Goal: Transaction & Acquisition: Purchase product/service

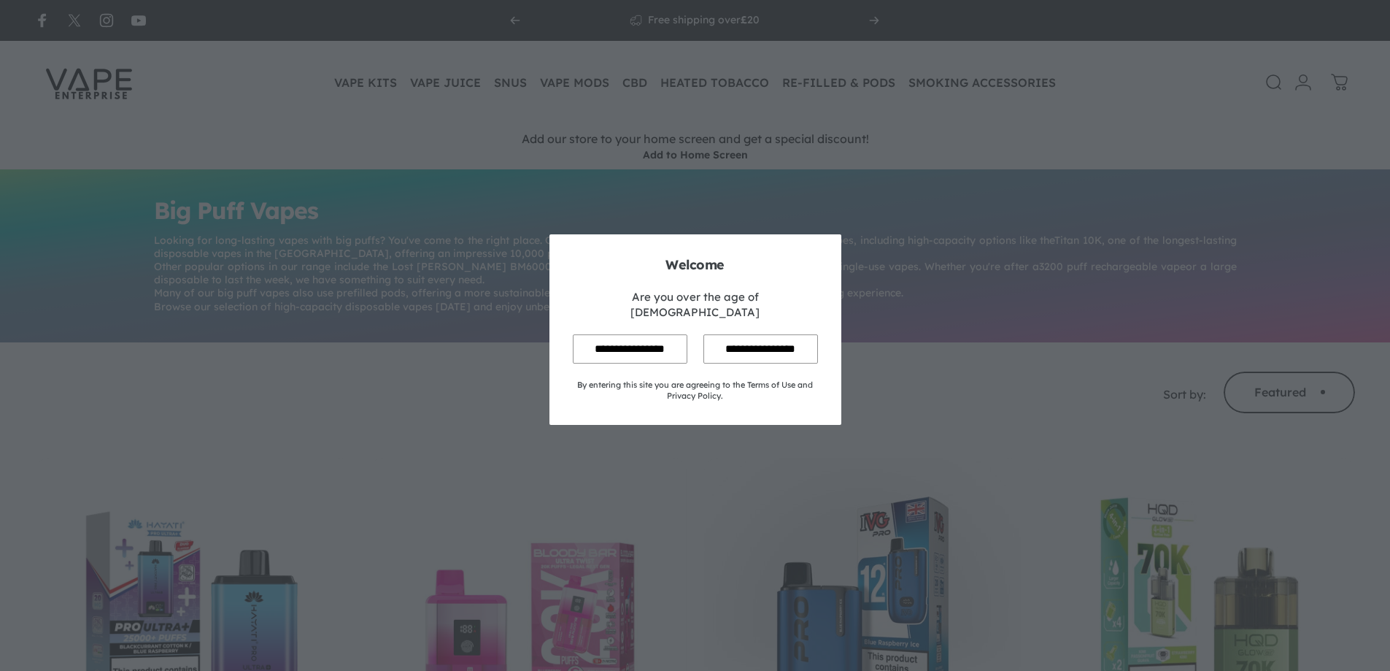
click at [634, 334] on input "**********" at bounding box center [630, 348] width 115 height 28
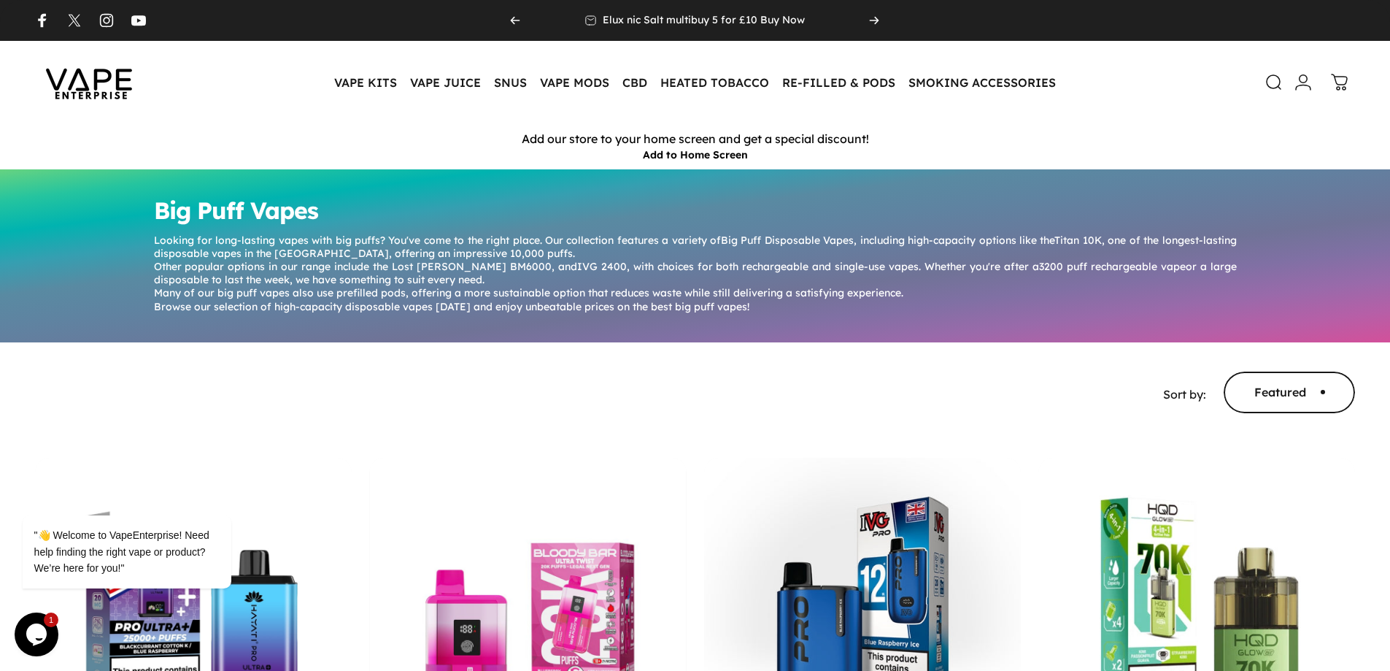
click at [312, 61] on header "Vape Enterprise VAPE KITS VAPE KITS DISPOSABLE ALTERNATIVES ADVANCED (SUB-OHM) …" at bounding box center [695, 82] width 1390 height 83
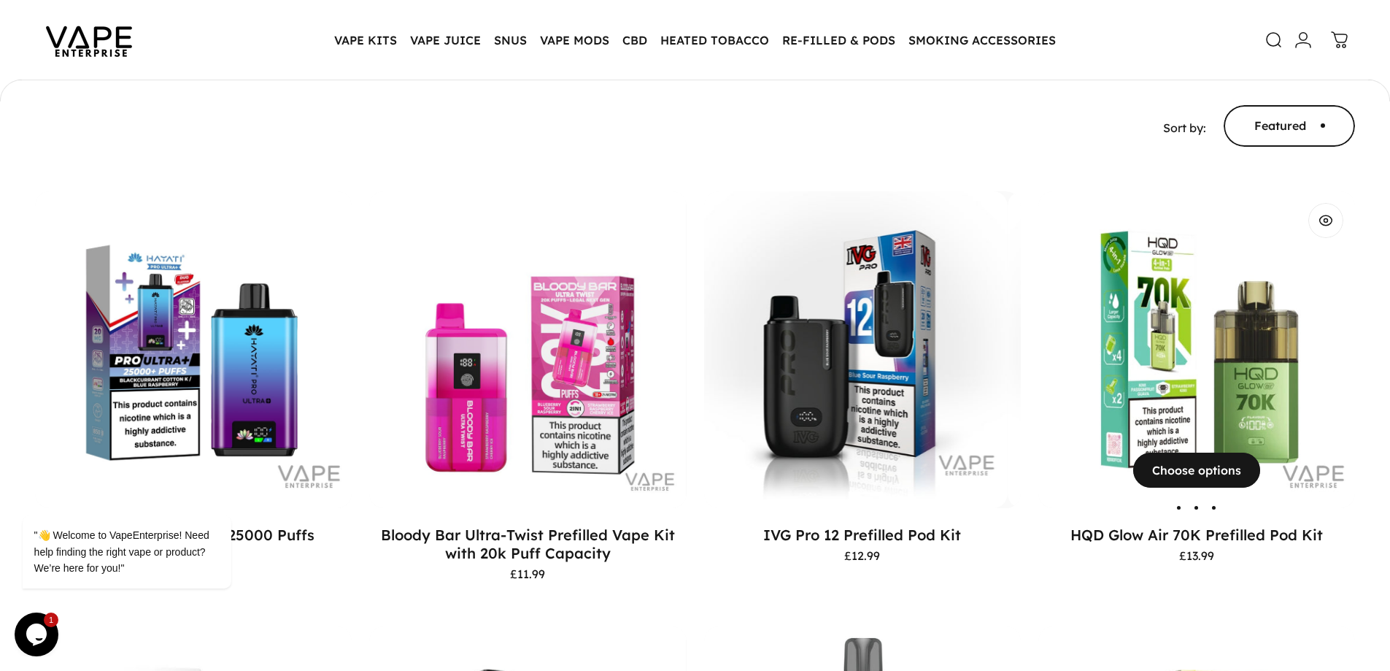
scroll to position [288, 0]
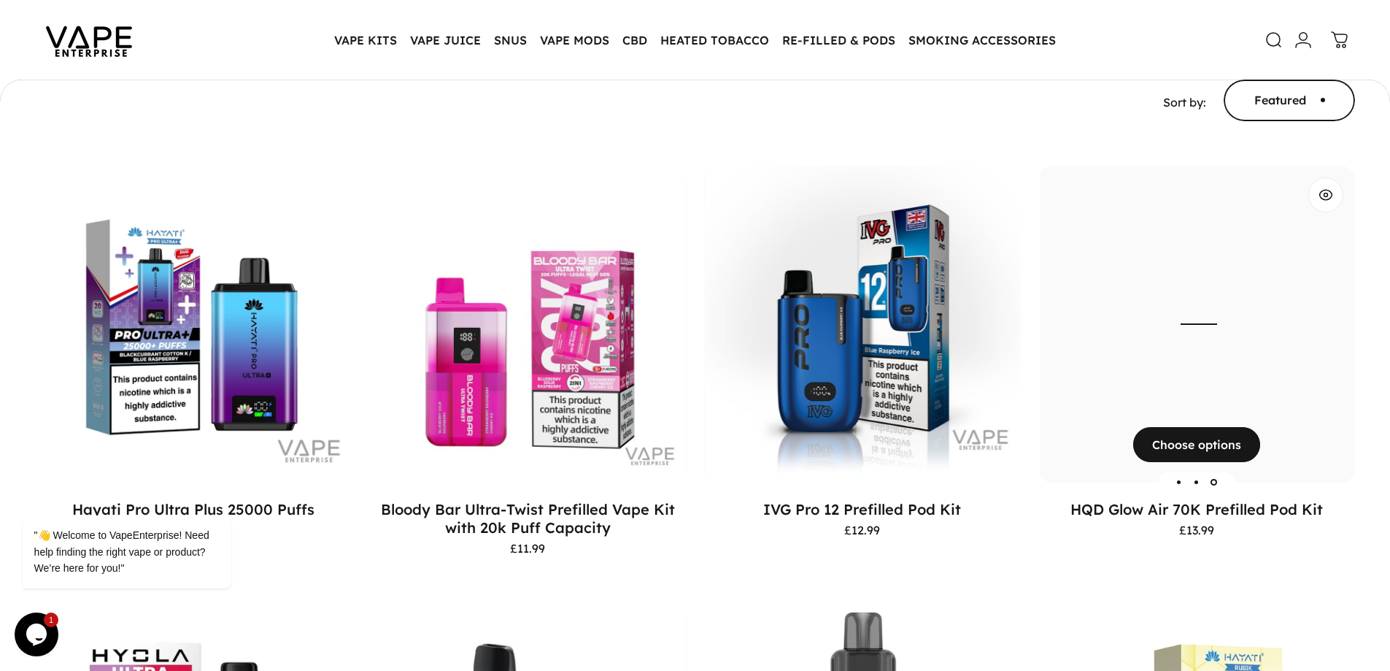
click at [1285, 396] on img "HQD Glow Air 70K Prefilled Pod Kit" at bounding box center [1199, 324] width 317 height 317
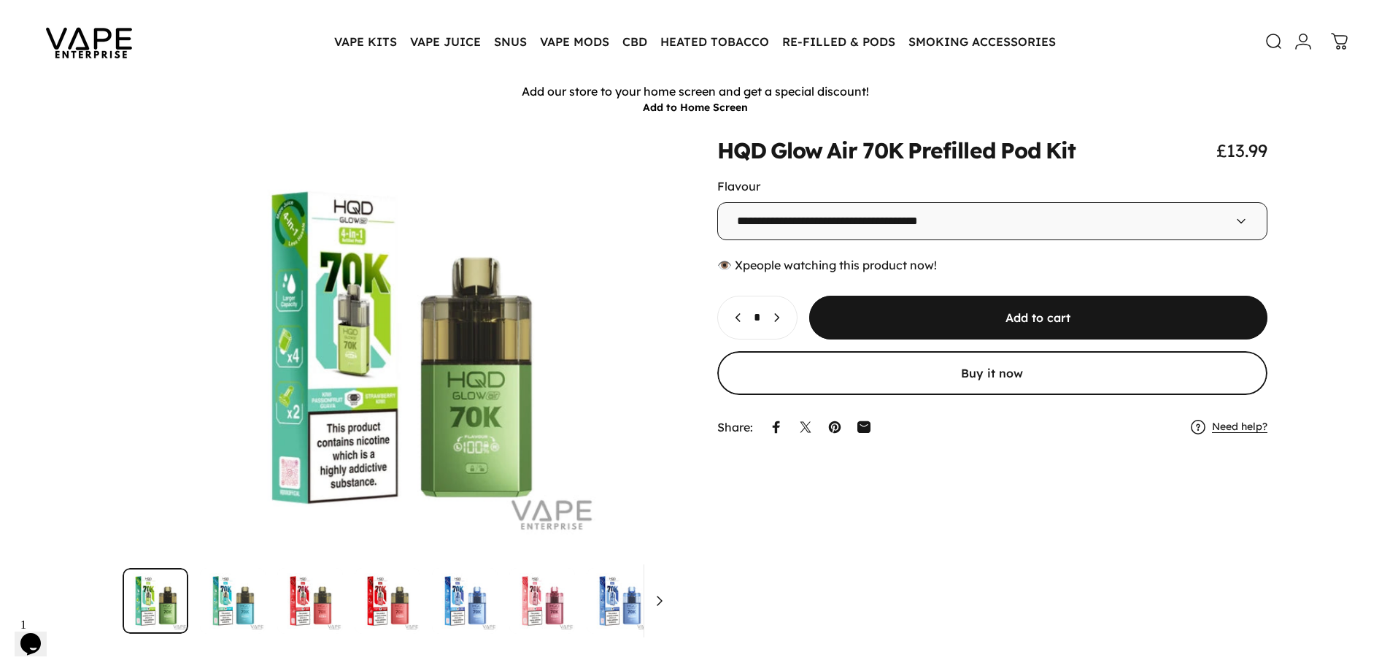
scroll to position [73, 0]
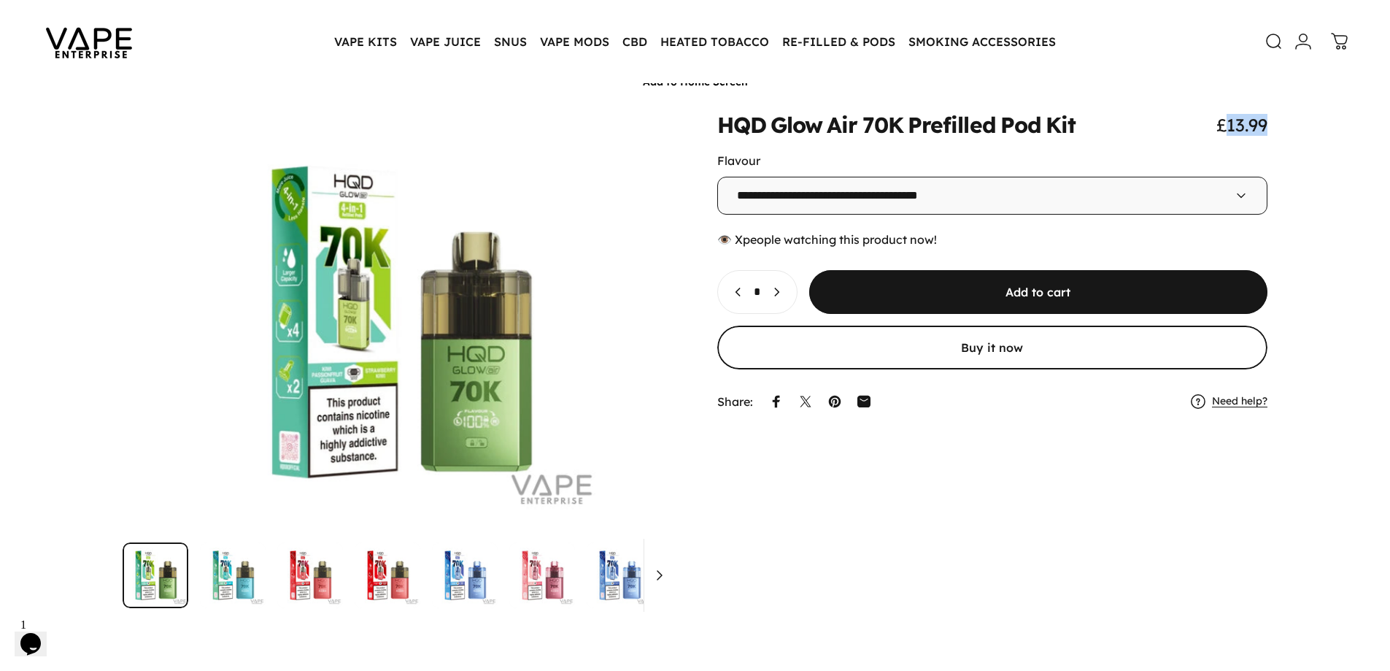
drag, startPoint x: 1223, startPoint y: 130, endPoint x: 1286, endPoint y: 123, distance: 63.9
click at [1286, 123] on div "**********" at bounding box center [695, 361] width 1320 height 495
click at [1267, 120] on span "£13.99" at bounding box center [1242, 125] width 51 height 22
drag, startPoint x: 1210, startPoint y: 120, endPoint x: 1296, endPoint y: 120, distance: 85.4
click at [1296, 120] on div "**********" at bounding box center [695, 361] width 1320 height 495
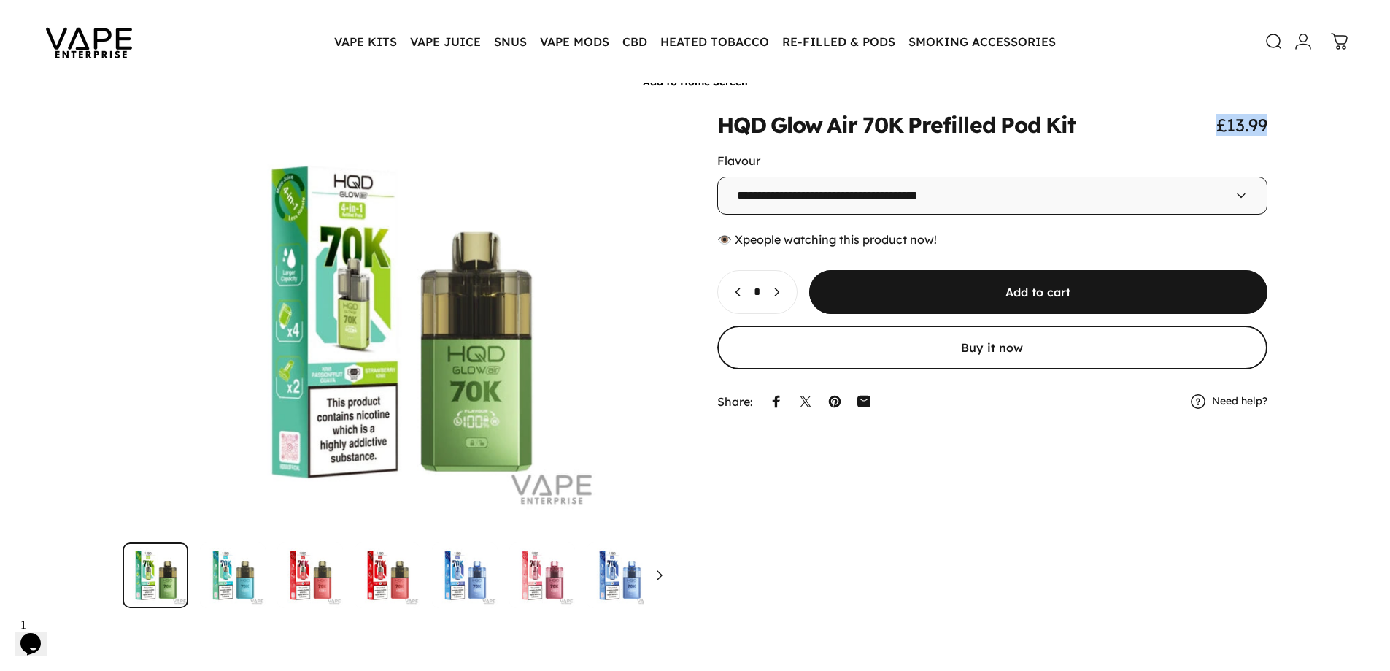
copy span "£13.99"
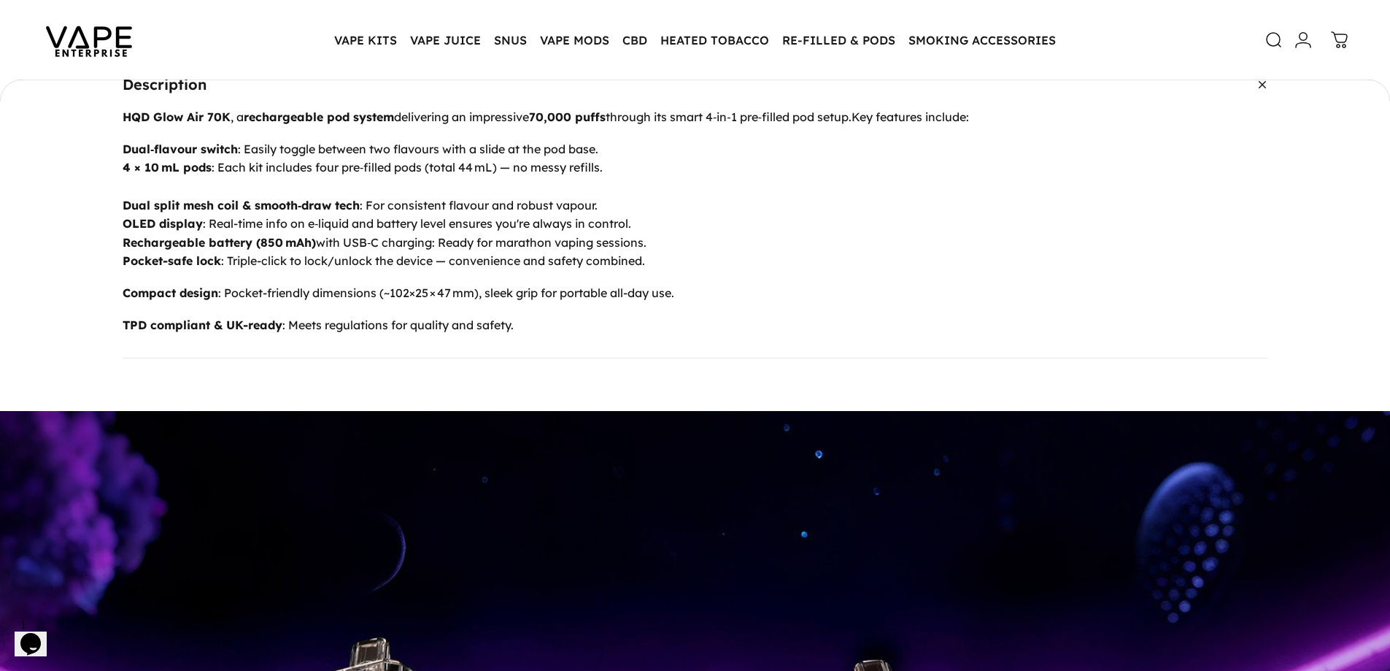
scroll to position [653, 0]
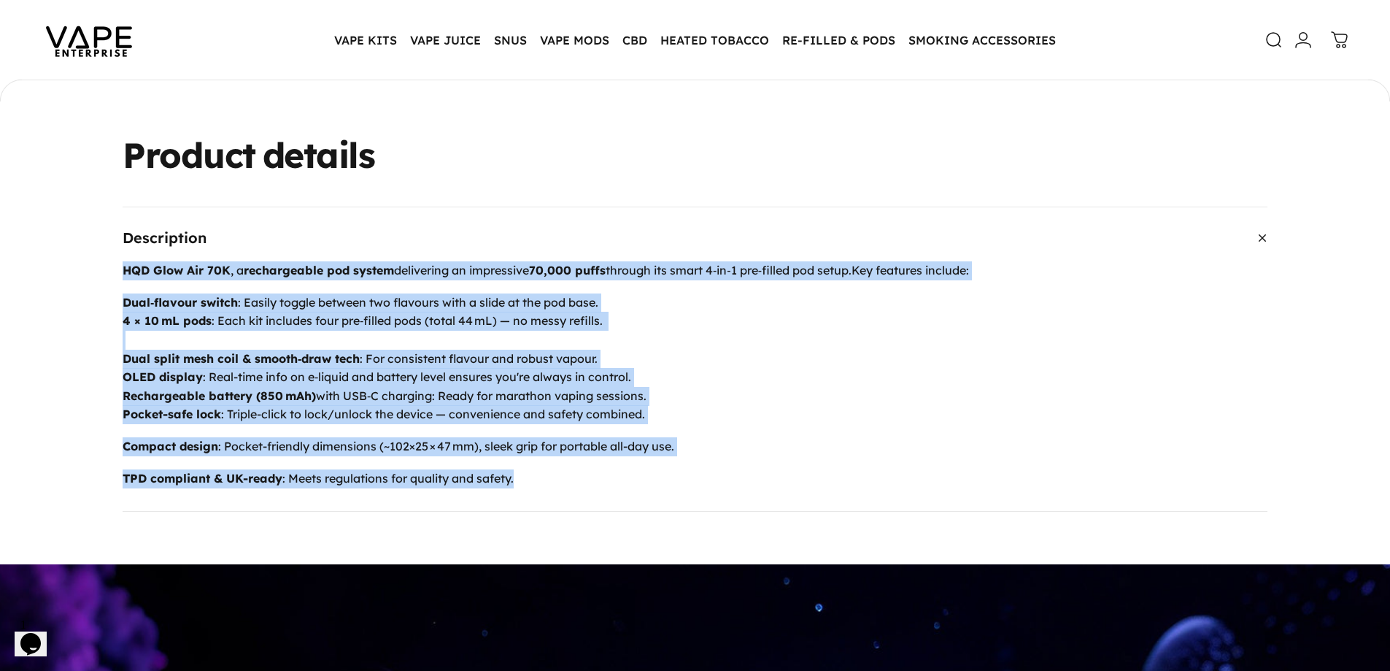
drag, startPoint x: 120, startPoint y: 274, endPoint x: 685, endPoint y: 482, distance: 601.1
click at [685, 482] on div "Description HQD Glow Air 70K , a rechargeable pod system delivering an impressi…" at bounding box center [695, 359] width 1320 height 305
copy div "HQD Glow Air 70K , a rechargeable pod system delivering an impressive 70,000 pu…"
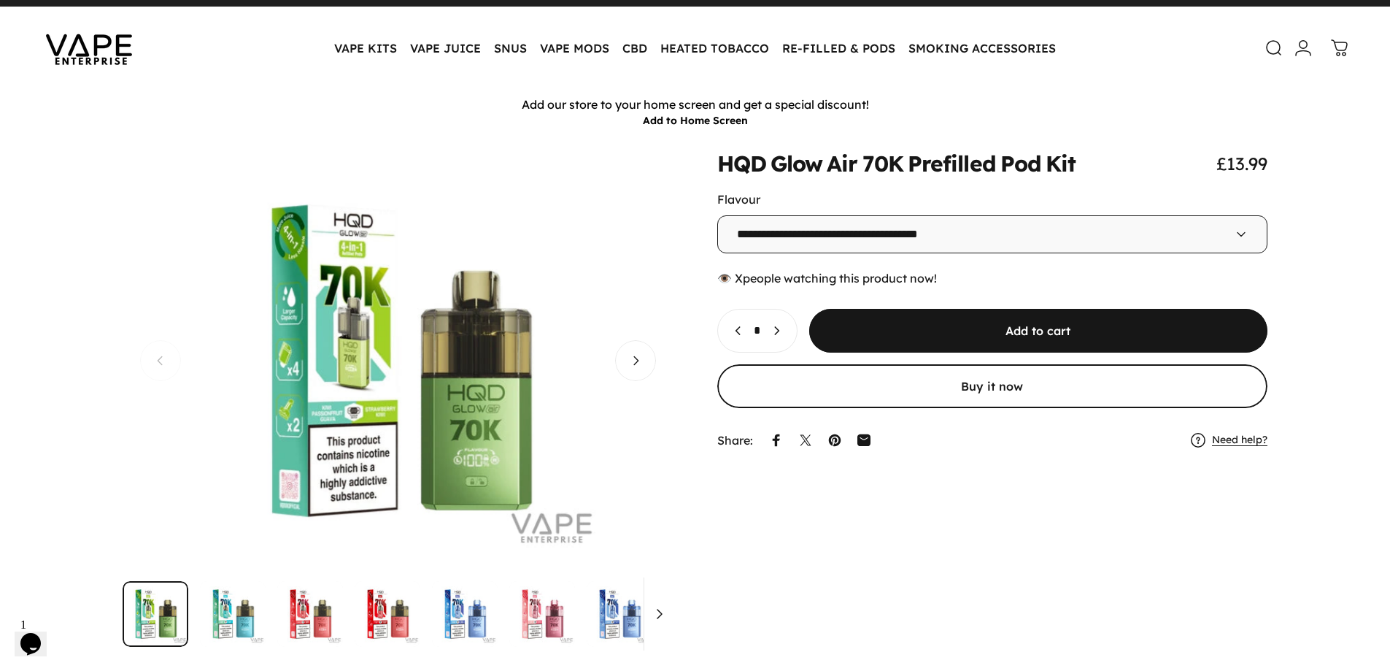
scroll to position [0, 0]
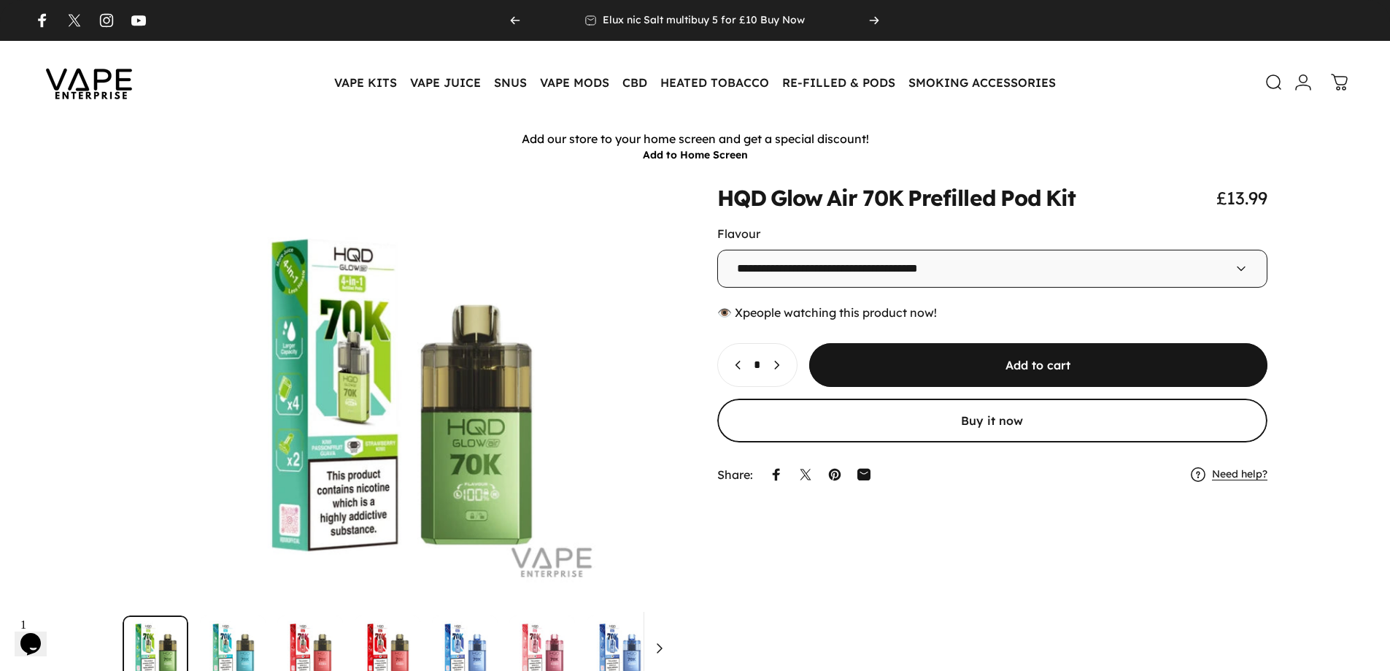
click at [133, 91] on img at bounding box center [88, 82] width 131 height 69
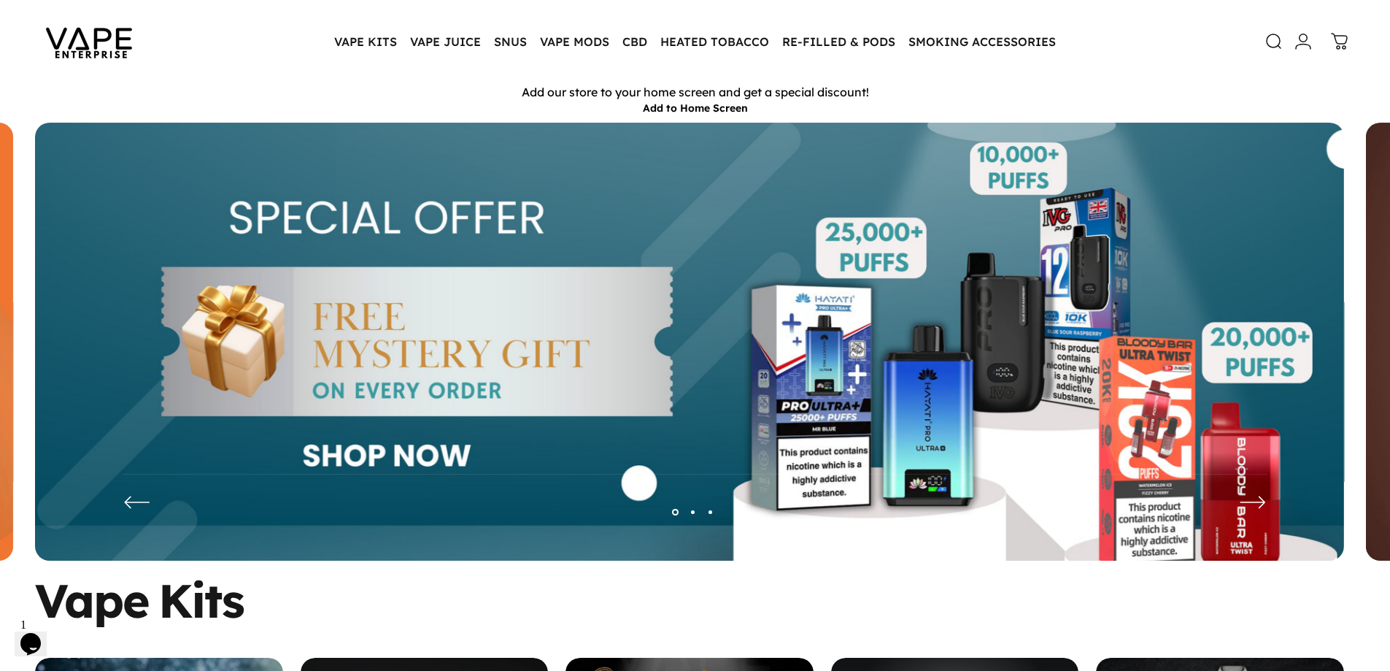
scroll to position [73, 0]
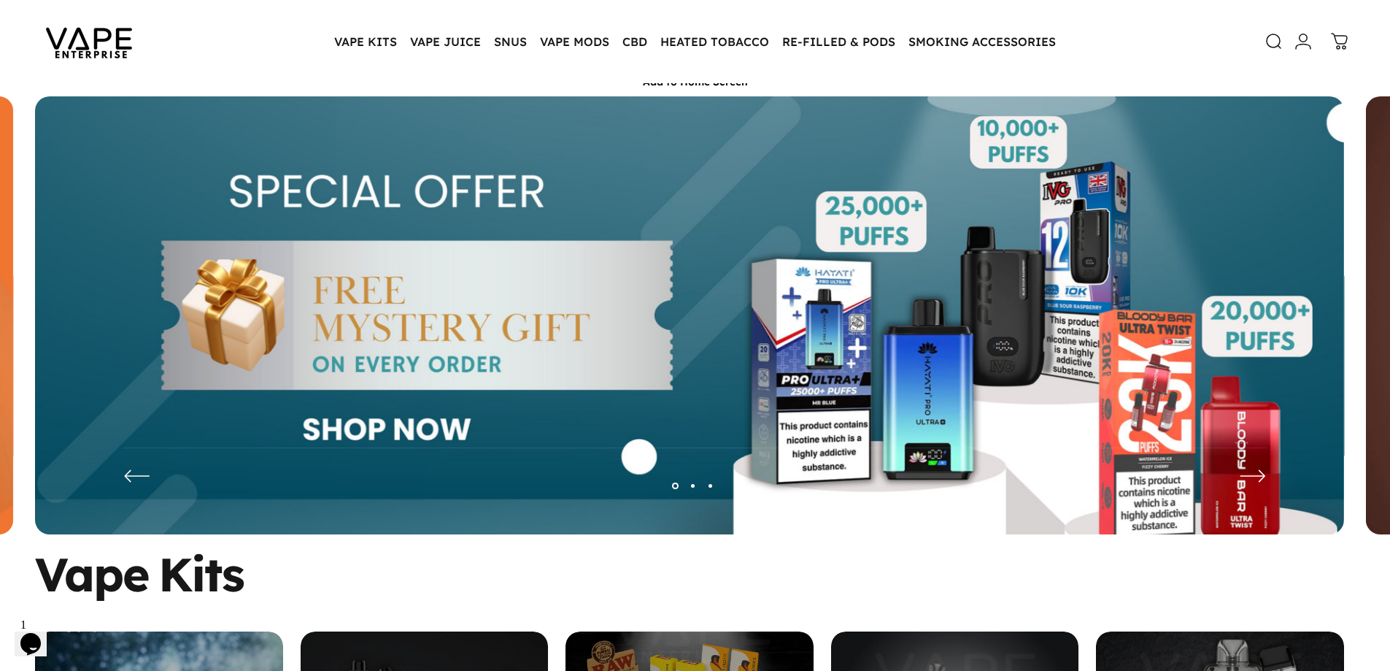
click at [690, 485] on button "Page 2" at bounding box center [694, 486] width 18 height 18
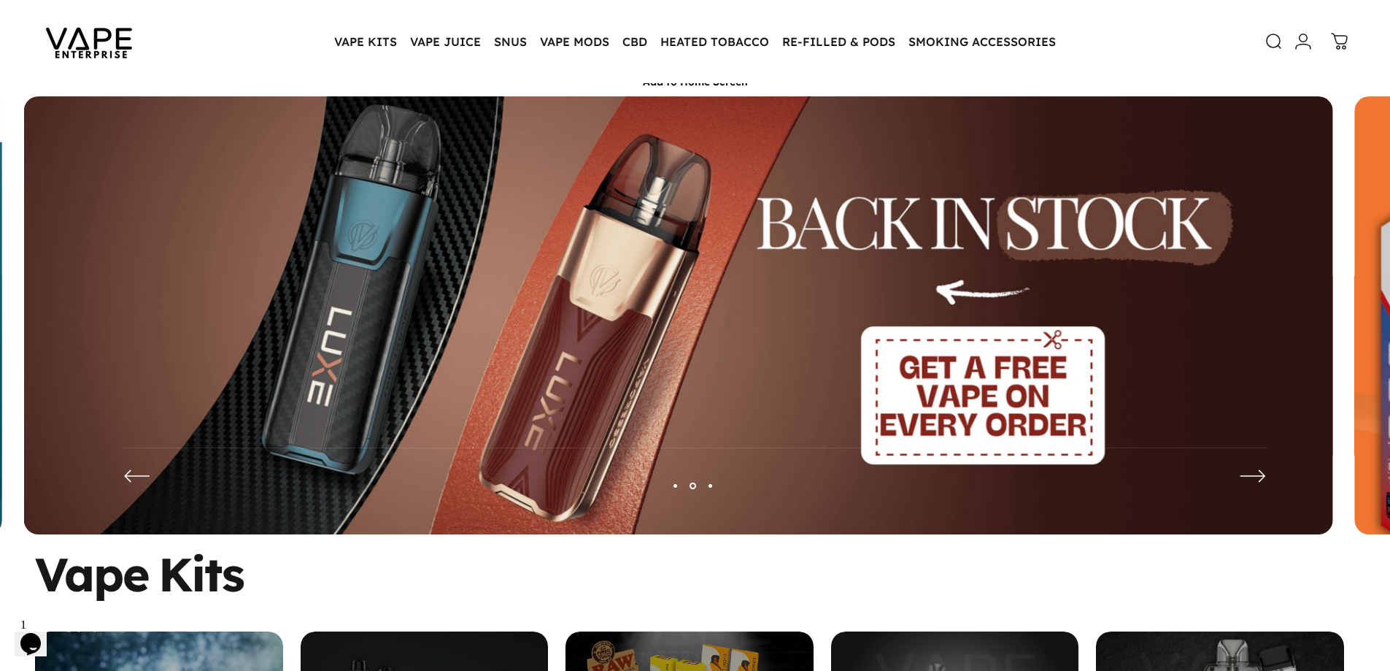
click at [707, 489] on button "Page 3" at bounding box center [711, 486] width 18 height 18
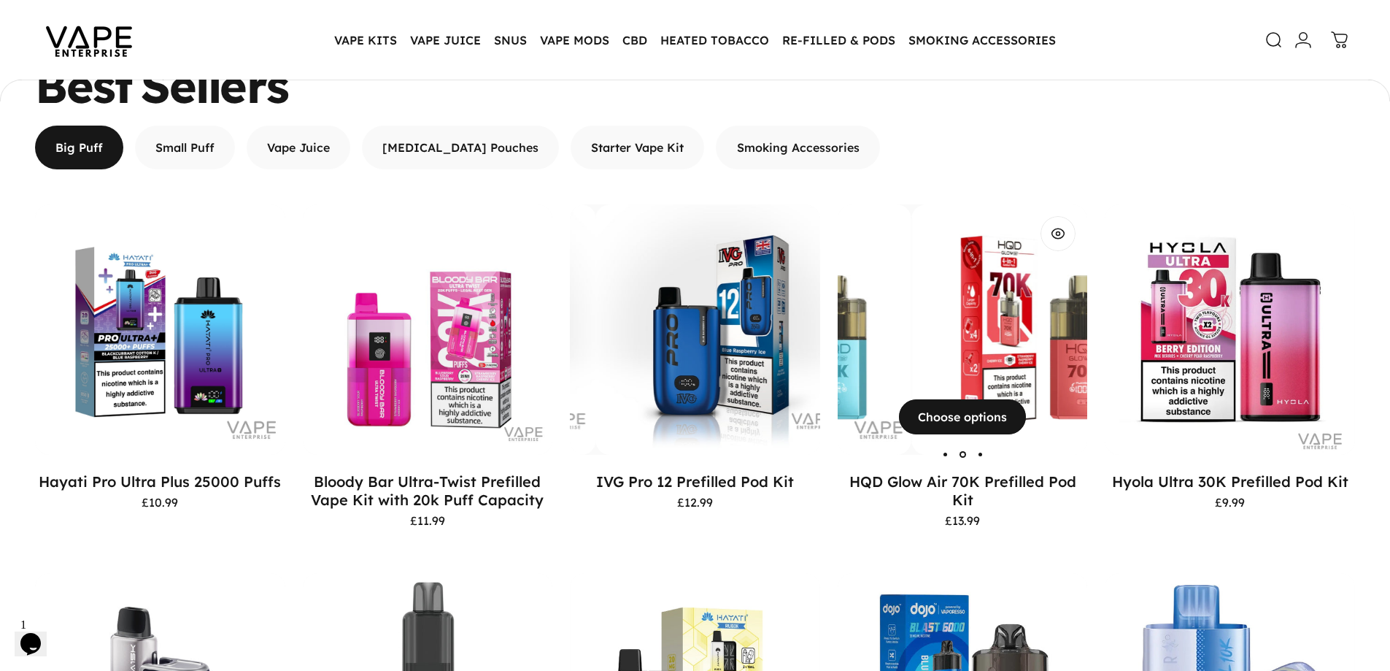
scroll to position [1018, 0]
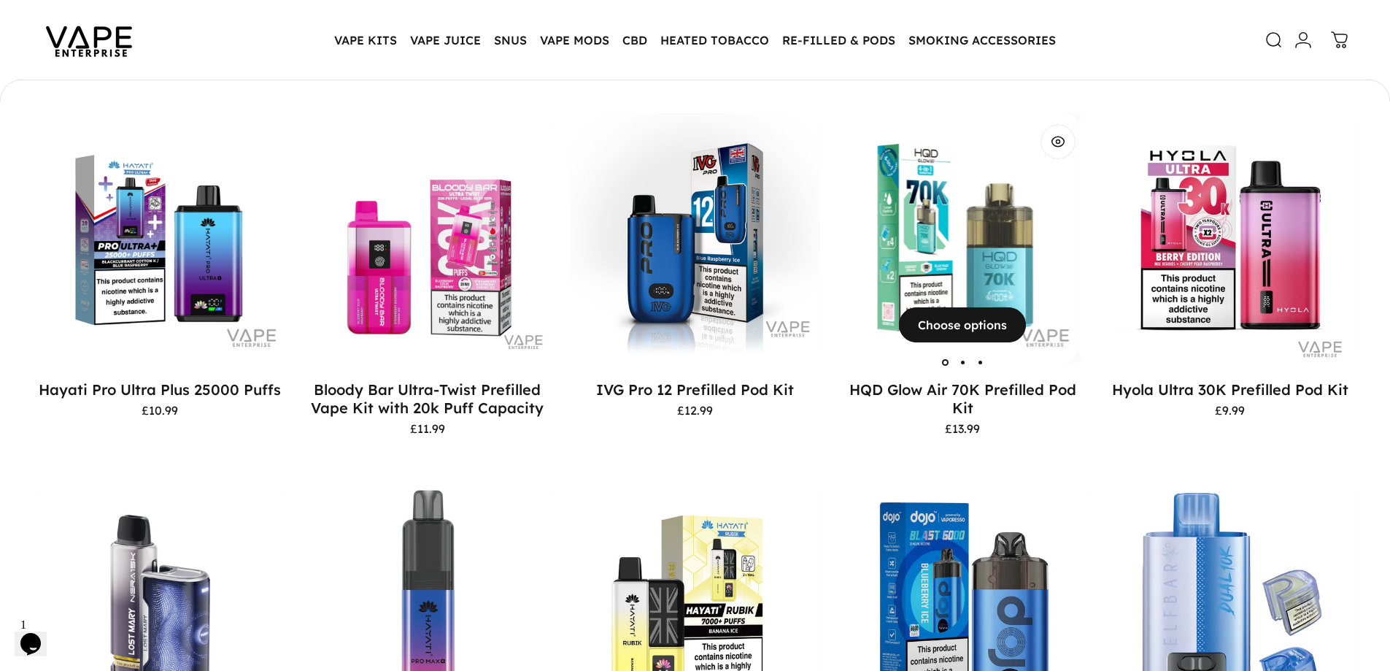
click at [895, 213] on img "HQD Glow Air 70K Prefilled Pod Kit" at bounding box center [953, 237] width 250 height 250
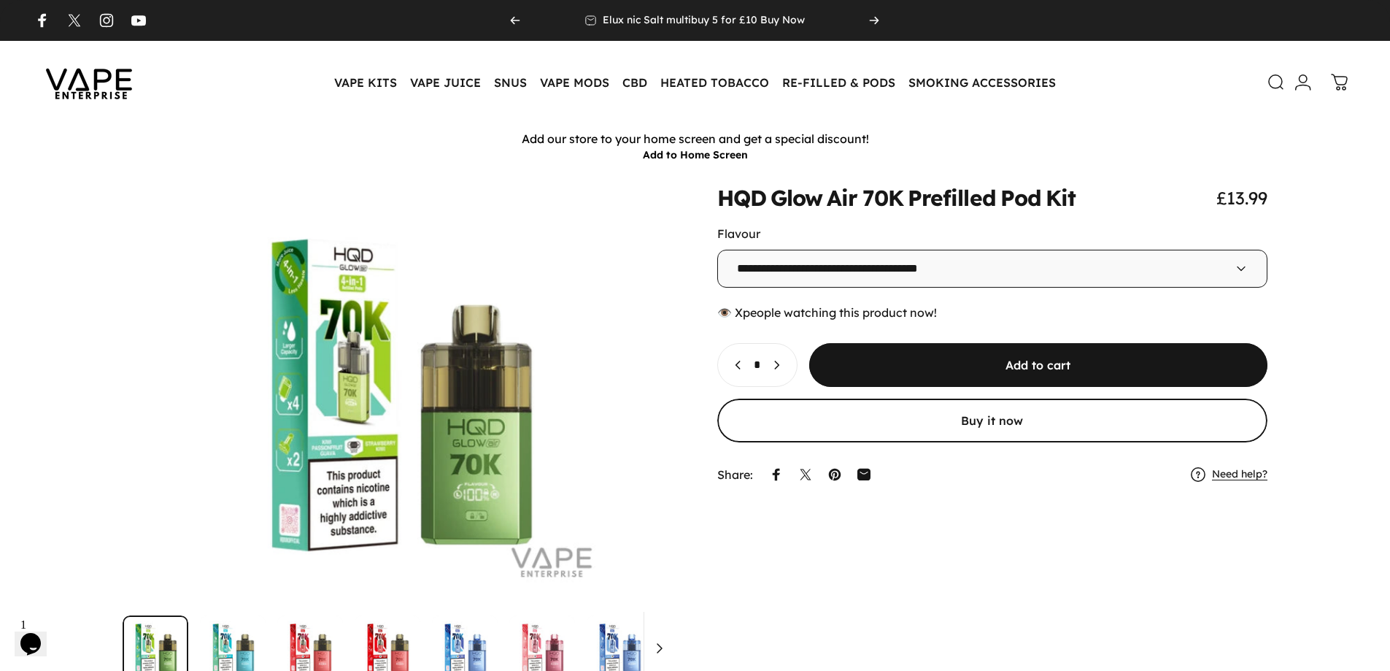
click at [1277, 82] on icon at bounding box center [1277, 83] width 18 height 18
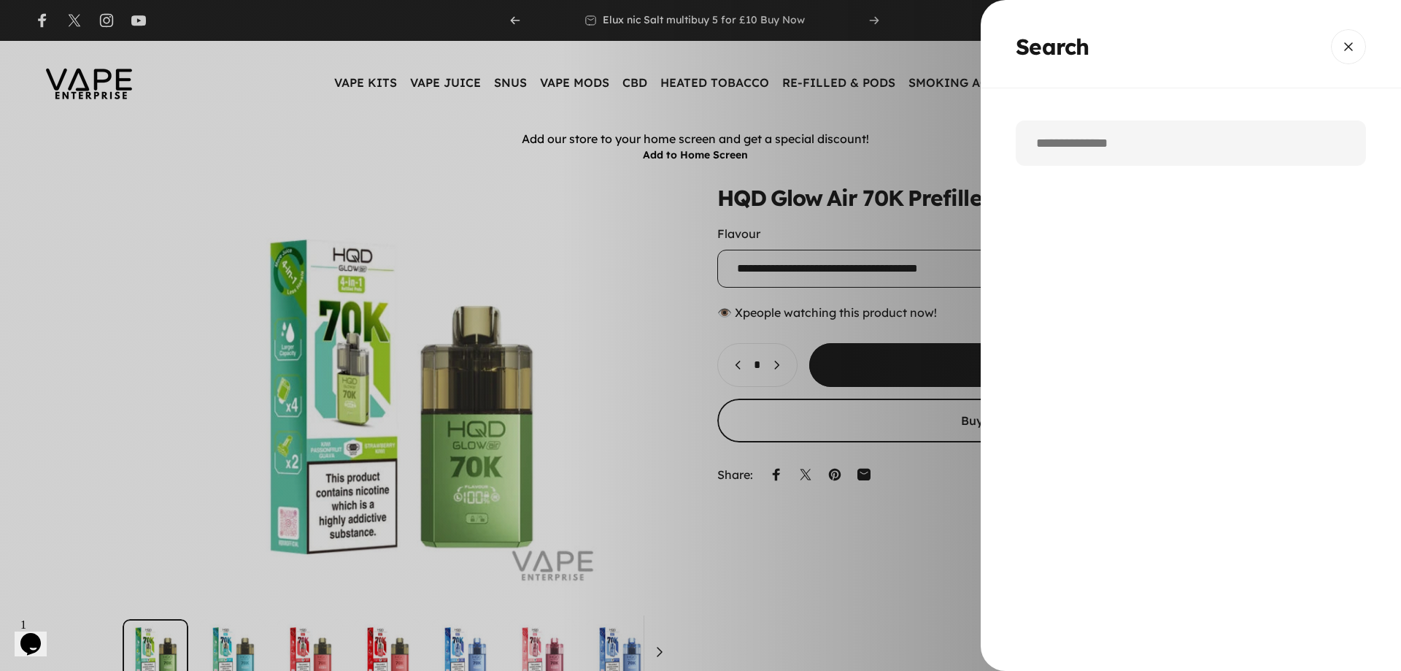
click at [1134, 137] on input "Search" at bounding box center [1191, 142] width 350 height 45
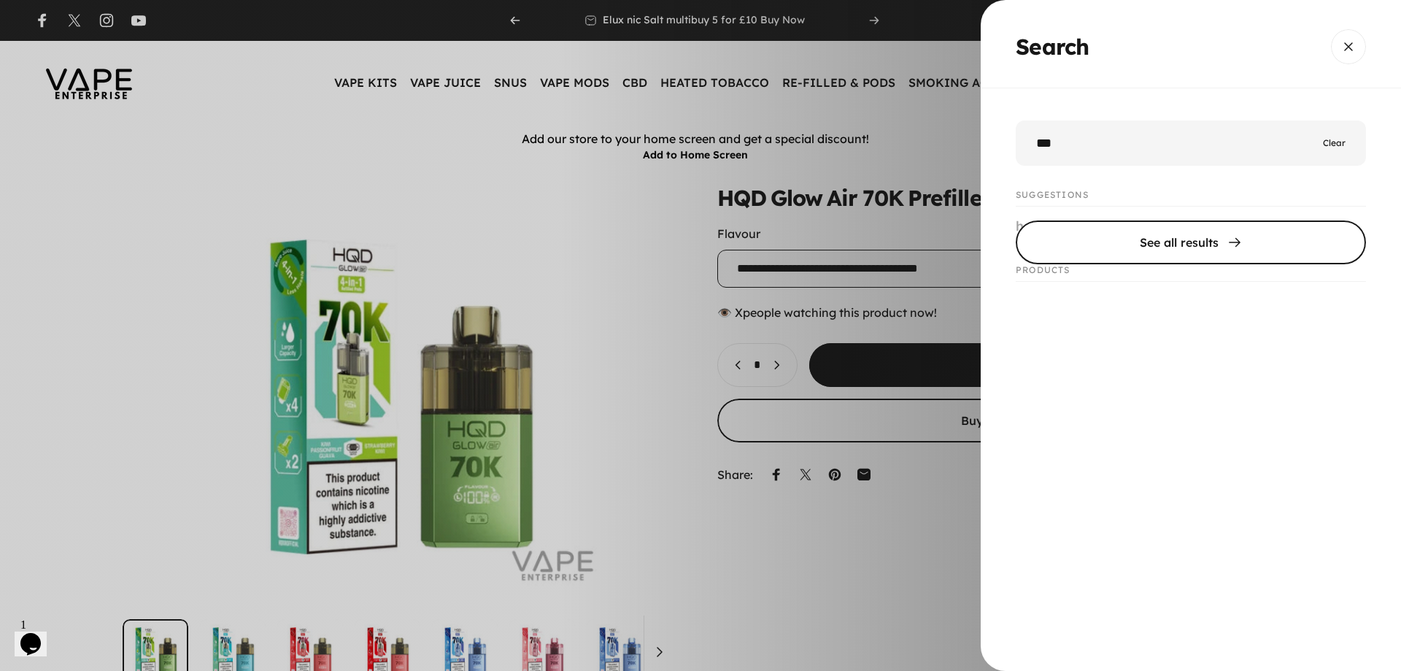
type input "***"
click at [1175, 236] on span "Search" at bounding box center [1191, 243] width 526 height 88
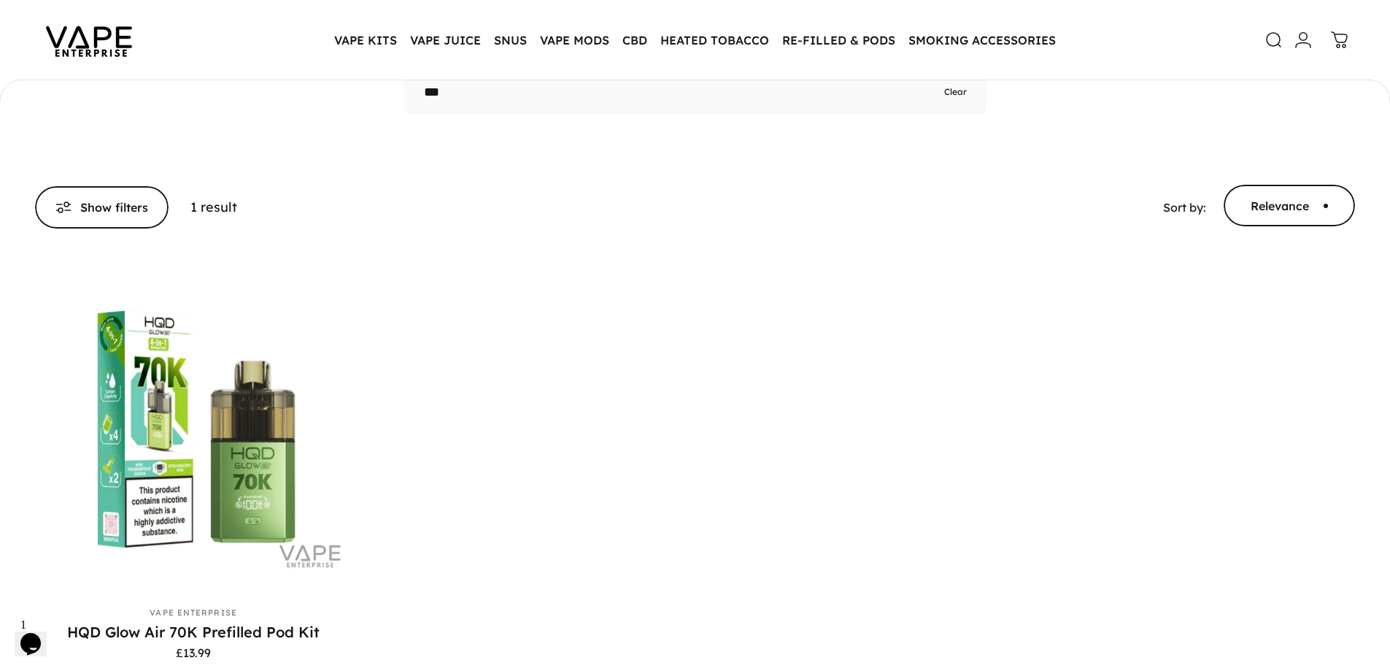
scroll to position [142, 0]
